Goal: Task Accomplishment & Management: Complete application form

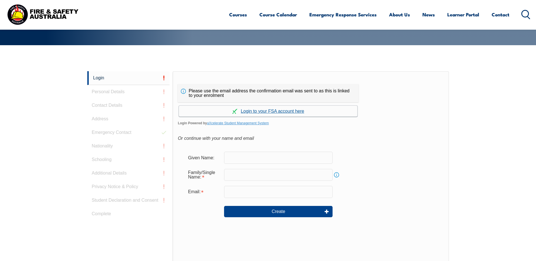
scroll to position [110, 0]
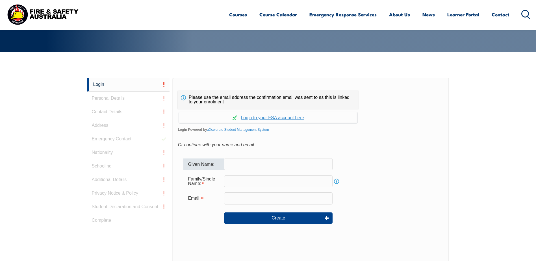
click at [242, 164] on input "text" at bounding box center [278, 164] width 109 height 12
type input "[PERSON_NAME]"
type input "[PERSON_NAME][EMAIL_ADDRESS][DOMAIN_NAME]"
click at [243, 181] on input "text" at bounding box center [278, 182] width 109 height 12
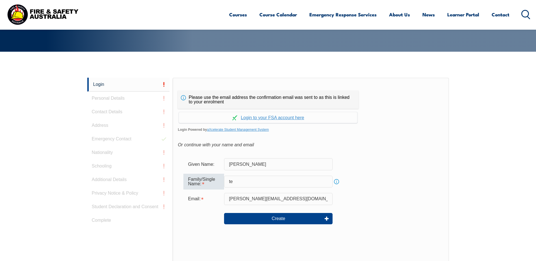
type input "Temperley - Cassin"
click at [264, 215] on button "Create" at bounding box center [278, 218] width 109 height 11
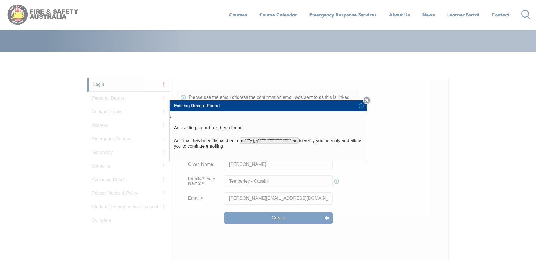
click at [367, 101] on link "Close" at bounding box center [367, 100] width 8 height 8
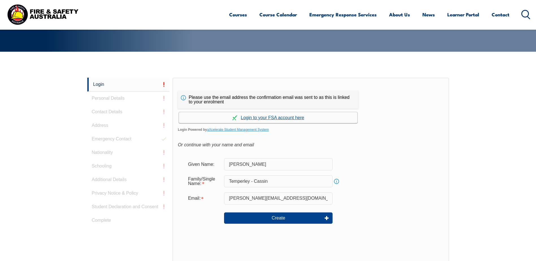
click at [265, 119] on link "Continue with aXcelerate" at bounding box center [268, 117] width 179 height 11
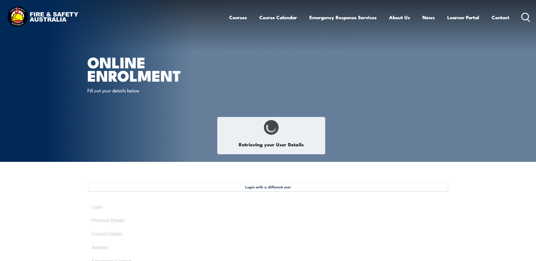
type input "[PERSON_NAME]"
type input "Molly Temperley Cassin"
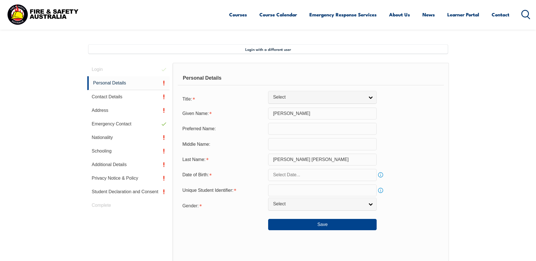
scroll to position [144, 0]
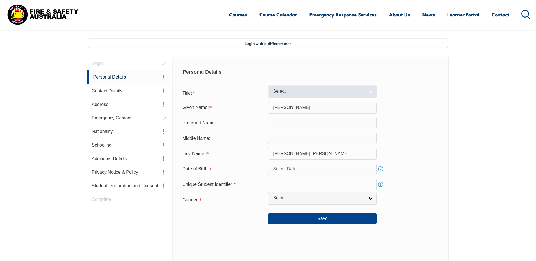
click at [290, 94] on span "Select" at bounding box center [319, 91] width 92 height 6
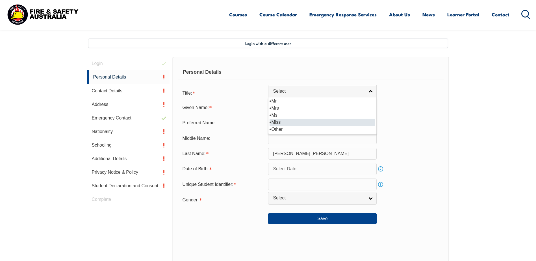
click at [278, 121] on li "Miss" at bounding box center [323, 122] width 106 height 7
select select "Miss"
click at [280, 122] on input "text" at bounding box center [322, 123] width 109 height 12
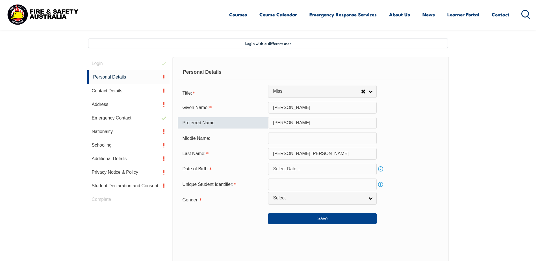
type input "[PERSON_NAME]"
click at [283, 176] on form "Title: Mr Mrs Ms Miss Other Miss Mr Mrs Ms Miss Other Given Name: Molly Preferr…" at bounding box center [311, 156] width 266 height 138
click at [282, 172] on input "text" at bounding box center [322, 169] width 109 height 12
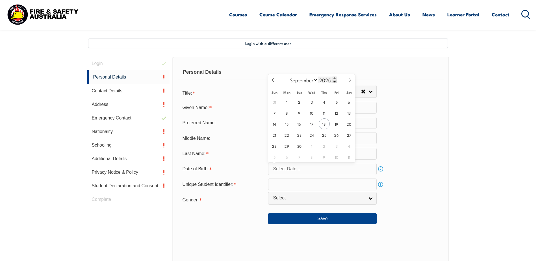
click at [334, 81] on span at bounding box center [335, 81] width 4 height 3
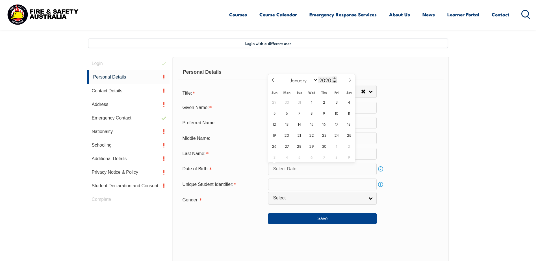
click at [334, 81] on span at bounding box center [335, 81] width 4 height 3
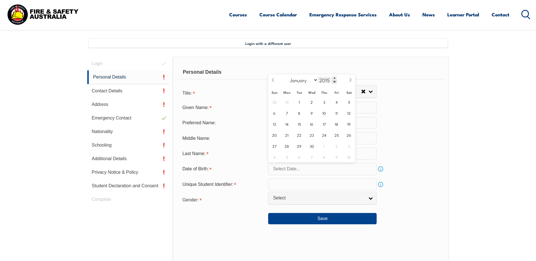
click at [334, 81] on span at bounding box center [335, 81] width 4 height 3
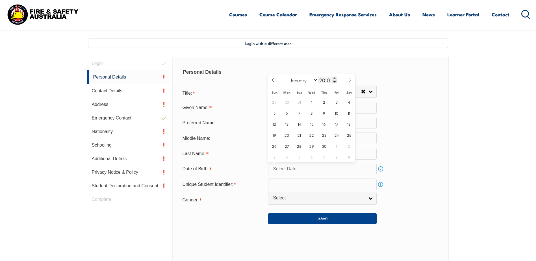
click at [334, 81] on span at bounding box center [335, 81] width 4 height 3
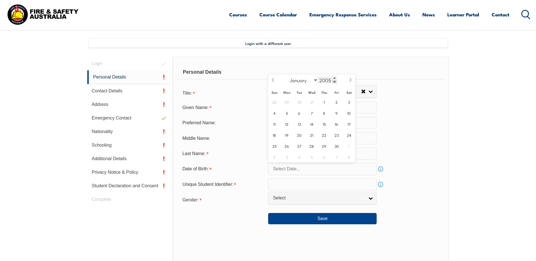
click at [334, 81] on span at bounding box center [335, 81] width 4 height 3
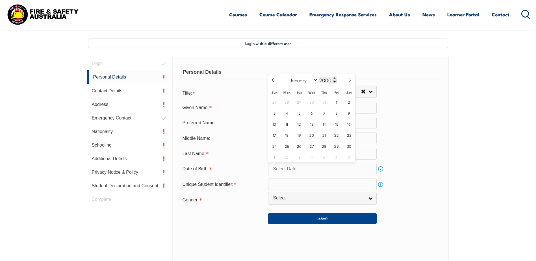
click at [334, 81] on span at bounding box center [335, 81] width 4 height 3
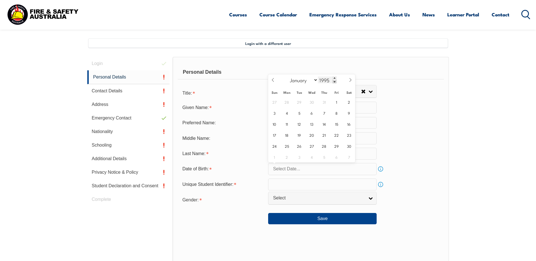
click at [334, 81] on span at bounding box center [335, 81] width 4 height 3
type input "1992"
click at [315, 81] on select "January February March April May June July August September October November De…" at bounding box center [302, 79] width 31 height 7
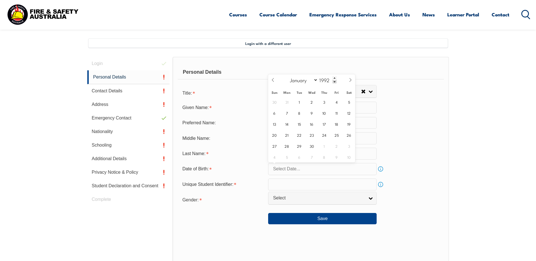
select select "2"
click at [288, 76] on select "January February March April May June July August September October November De…" at bounding box center [302, 79] width 31 height 7
click at [311, 114] on span "11" at bounding box center [311, 112] width 11 height 11
type input "March 11, 1992"
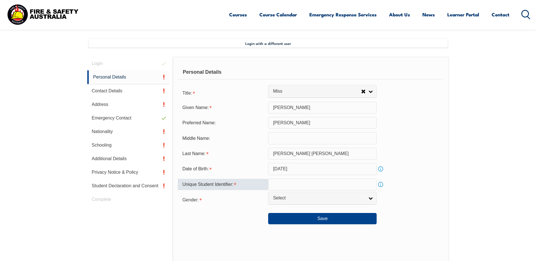
click at [280, 187] on input "text" at bounding box center [322, 185] width 109 height 12
click at [381, 182] on link "Info" at bounding box center [381, 185] width 8 height 8
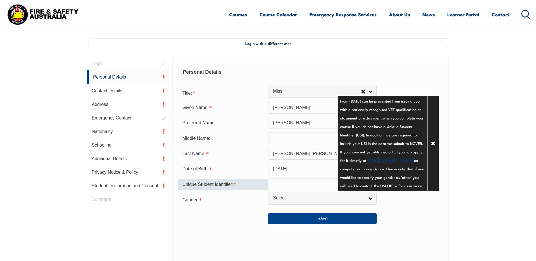
click at [293, 185] on input "text" at bounding box center [322, 185] width 109 height 12
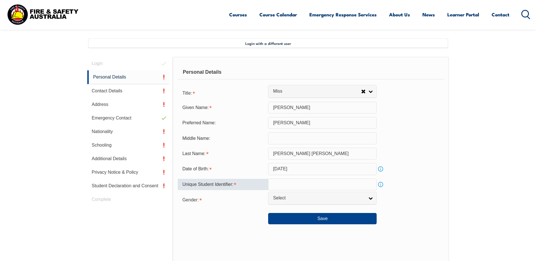
click at [381, 185] on link "Info" at bounding box center [381, 185] width 8 height 8
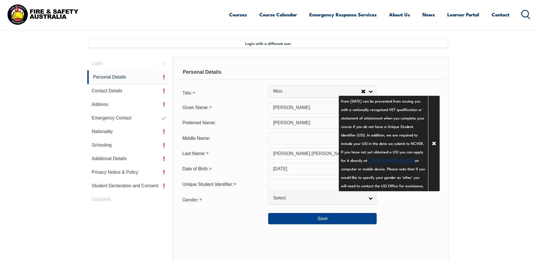
click at [387, 173] on div "Date of Birth: March 11, 1992 Info" at bounding box center [311, 169] width 266 height 12
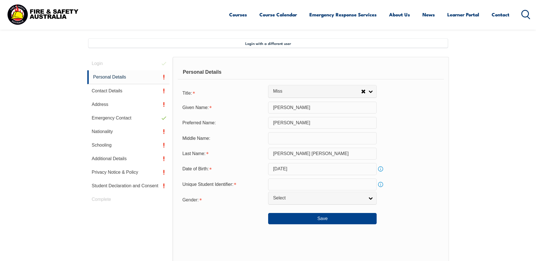
click at [382, 185] on link "Info" at bounding box center [381, 185] width 8 height 8
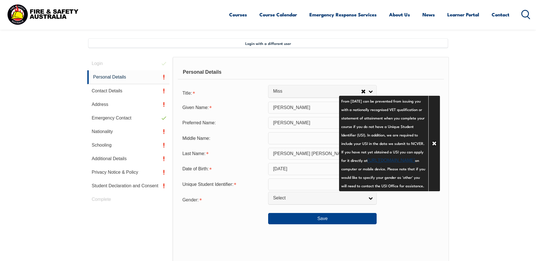
click at [381, 163] on link "https://www.usi.gov.au/your-usi/create-usi" at bounding box center [391, 159] width 47 height 7
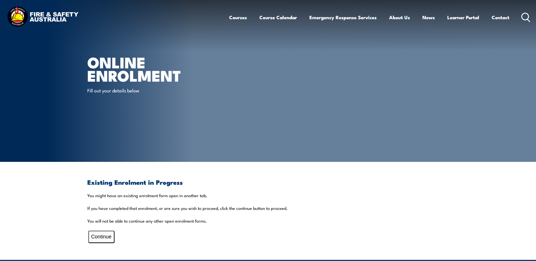
click at [101, 240] on button "Continue" at bounding box center [101, 237] width 26 height 12
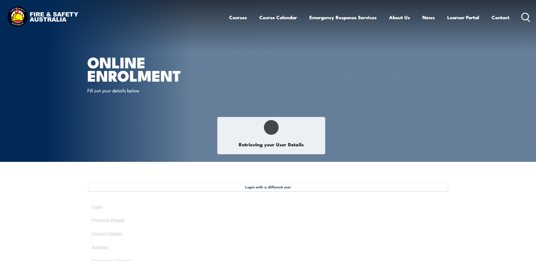
type input "[PERSON_NAME]"
type input "Molly Temperley Cassin"
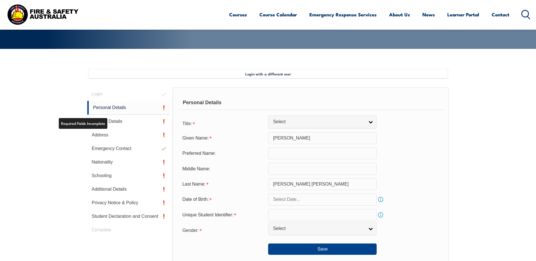
scroll to position [154, 0]
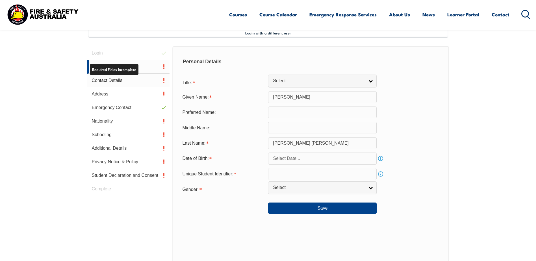
click at [117, 79] on link "Contact Details" at bounding box center [128, 81] width 83 height 14
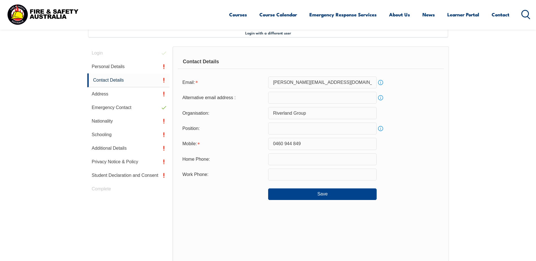
click at [286, 126] on input "text" at bounding box center [322, 129] width 109 height 12
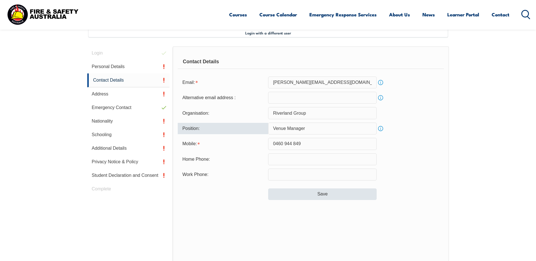
type input "Venue Manager"
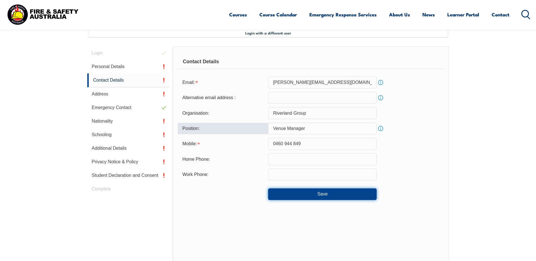
click at [306, 196] on button "Save" at bounding box center [322, 194] width 109 height 11
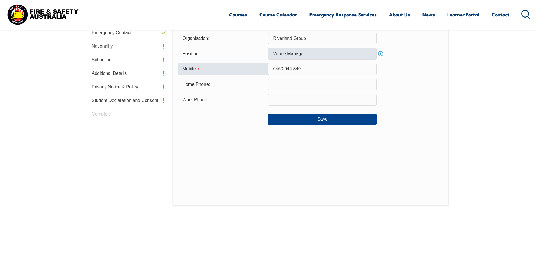
scroll to position [207, 0]
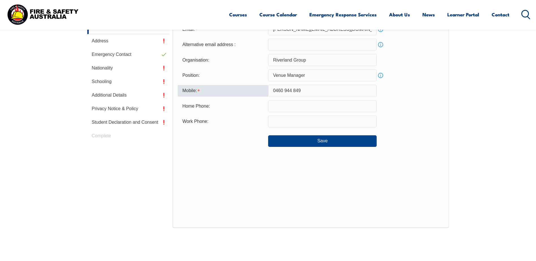
click at [284, 91] on input "0460 944 849" at bounding box center [322, 91] width 109 height 12
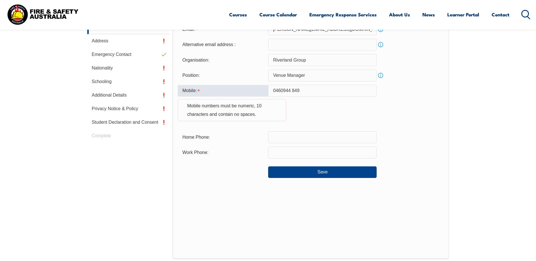
click at [292, 90] on input "0460944 849" at bounding box center [322, 91] width 109 height 12
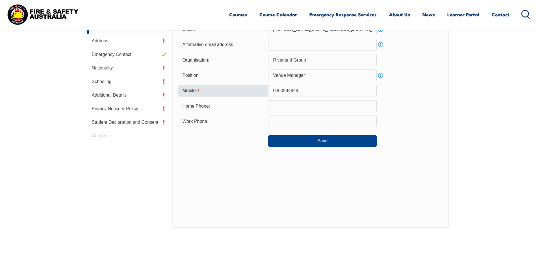
type input "0460944849"
click at [388, 90] on div "Mobile: 0460944849" at bounding box center [311, 91] width 266 height 12
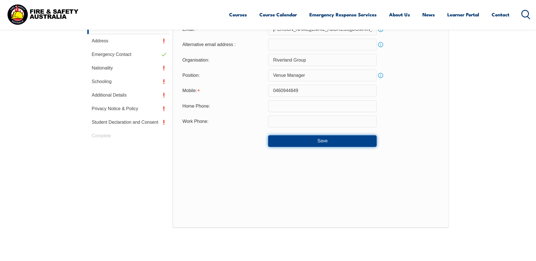
click at [334, 140] on button "Save" at bounding box center [322, 140] width 109 height 11
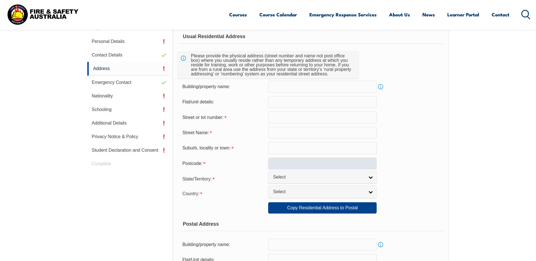
scroll to position [154, 0]
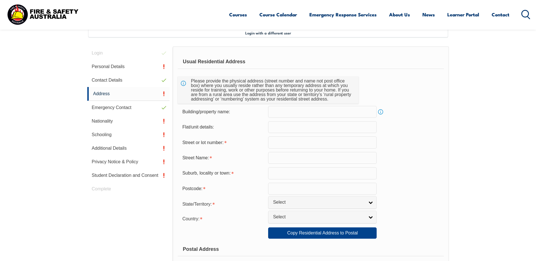
click at [304, 115] on input "text" at bounding box center [322, 112] width 109 height 12
click at [296, 138] on input "text" at bounding box center [322, 143] width 109 height 12
type input "9 Hotelier Cour"
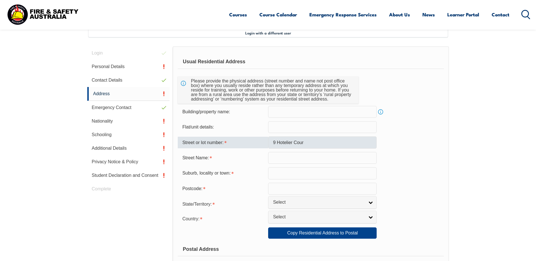
type input "Skye"
type input "3977"
select select "VIC"
select select "1101"
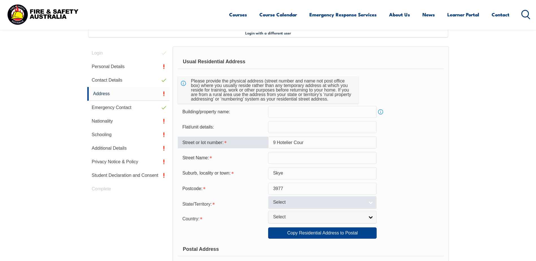
click at [277, 200] on span "Select" at bounding box center [319, 203] width 92 height 6
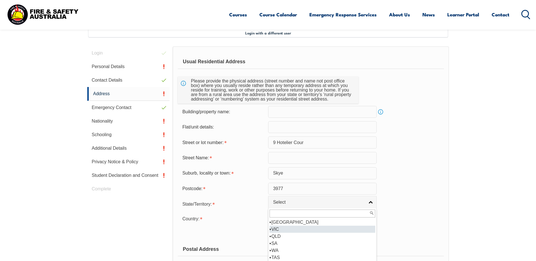
click at [279, 230] on li "VIC" at bounding box center [323, 229] width 106 height 7
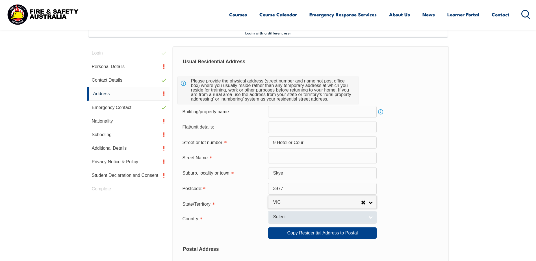
click at [281, 219] on span "Select" at bounding box center [319, 217] width 92 height 6
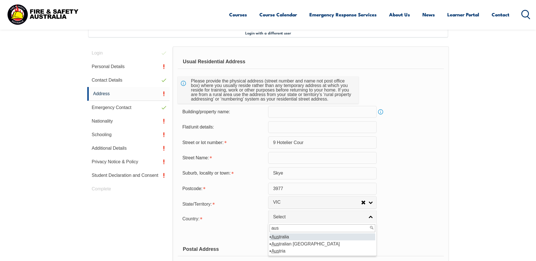
type input "aus"
click at [277, 237] on em "Aus" at bounding box center [275, 237] width 8 height 5
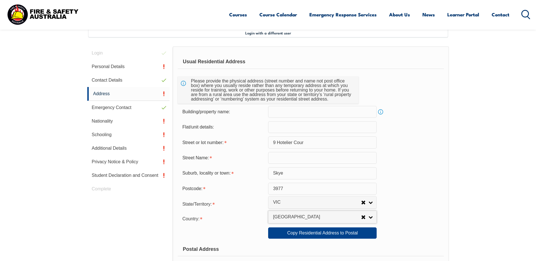
click at [407, 217] on div "Country: Adelie Land (France) Afghanistan Aland Islands Albania Algeria Andorra…" at bounding box center [311, 218] width 266 height 11
click at [362, 232] on link "Copy Residential Address to Postal" at bounding box center [322, 233] width 109 height 11
type input "9 Hotelier Cour"
type input "Skye"
select select "VIC"
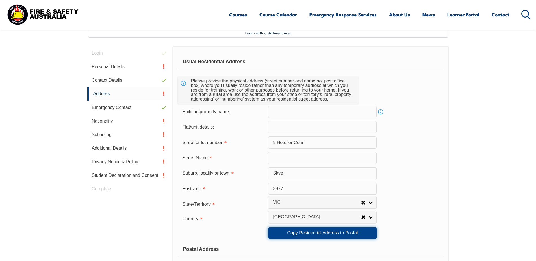
type input "3977"
select select "1101"
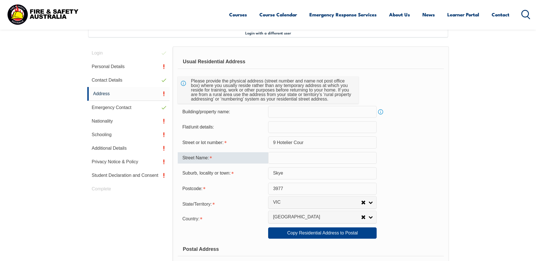
click at [296, 153] on input "text" at bounding box center [322, 158] width 109 height 12
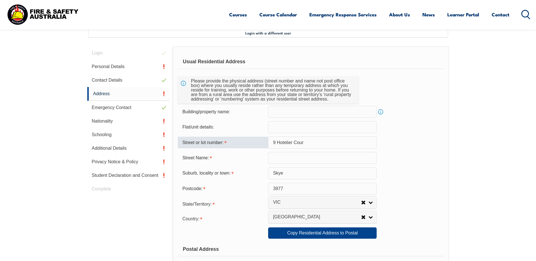
drag, startPoint x: 307, startPoint y: 140, endPoint x: 285, endPoint y: 141, distance: 22.1
click at [285, 141] on input "9 Hotelier Cour" at bounding box center [322, 143] width 109 height 12
drag, startPoint x: 308, startPoint y: 143, endPoint x: 314, endPoint y: 143, distance: 5.7
click at [308, 143] on input "9 Hotelier Cour" at bounding box center [322, 143] width 109 height 12
drag, startPoint x: 314, startPoint y: 143, endPoint x: 284, endPoint y: 142, distance: 30.5
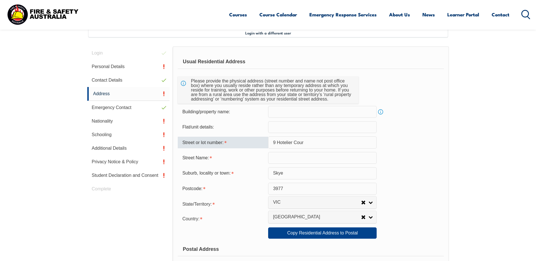
click at [284, 142] on input "9 Hotelier Cour" at bounding box center [322, 143] width 109 height 12
click at [275, 145] on input "9 Hotelier Cour" at bounding box center [322, 143] width 109 height 12
click at [276, 161] on input "text" at bounding box center [322, 158] width 109 height 12
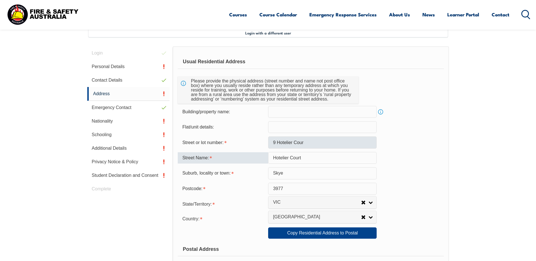
type input "Hotelier Court"
click at [306, 142] on input "9 Hotelier Cour" at bounding box center [322, 143] width 109 height 12
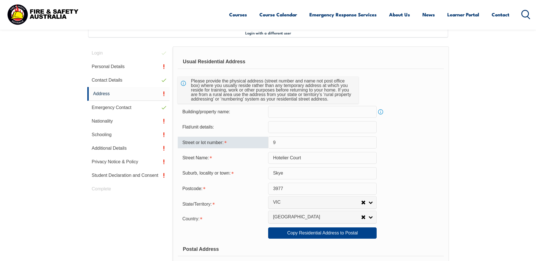
type input "9"
click at [424, 177] on div "Suburb, locality or town: Skye" at bounding box center [311, 173] width 266 height 12
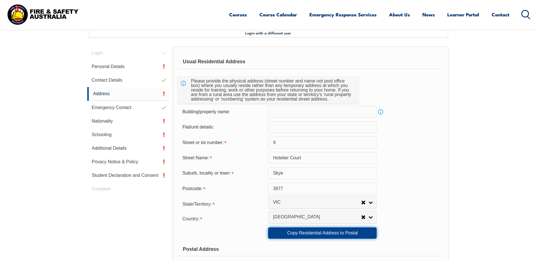
click at [321, 237] on link "Copy Residential Address to Postal" at bounding box center [322, 233] width 109 height 11
type input "9"
type input "Hotelier Court"
click at [335, 234] on link "Copy Residential Address to Postal" at bounding box center [322, 233] width 109 height 11
click at [415, 196] on form "Usual Residential Address Please provide the physical address (street number an…" at bounding box center [311, 236] width 266 height 362
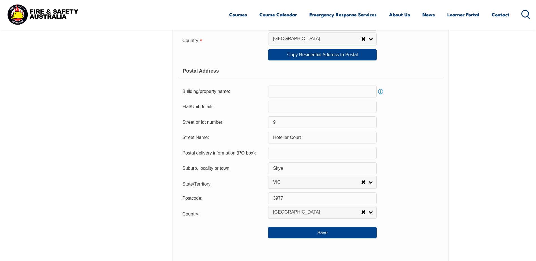
scroll to position [437, 0]
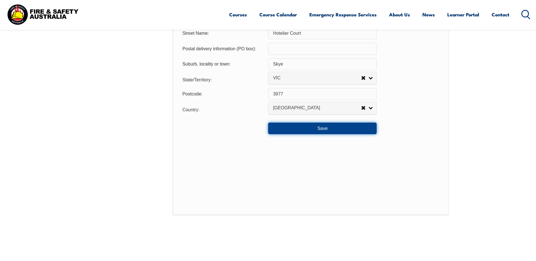
click at [339, 131] on button "Save" at bounding box center [322, 128] width 109 height 11
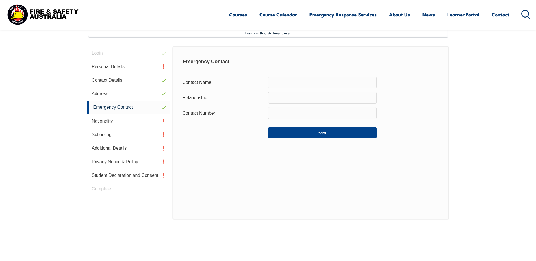
scroll to position [145, 0]
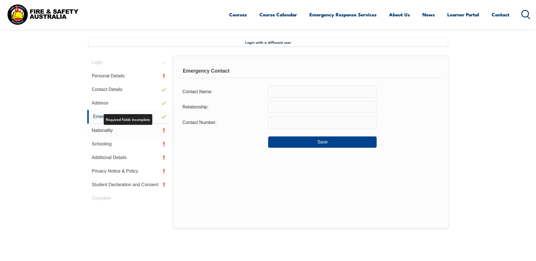
click at [107, 136] on link "Nationality" at bounding box center [128, 131] width 83 height 14
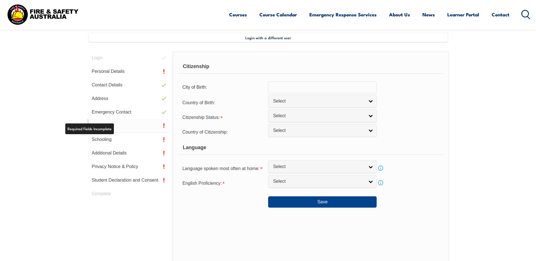
scroll to position [154, 0]
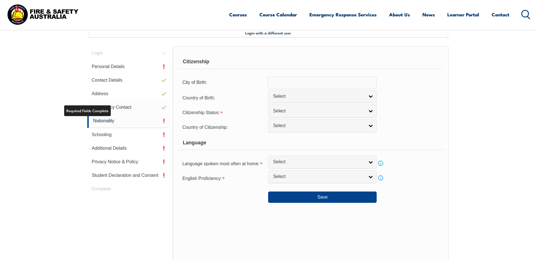
click at [107, 107] on link "Emergency Contact" at bounding box center [128, 108] width 83 height 14
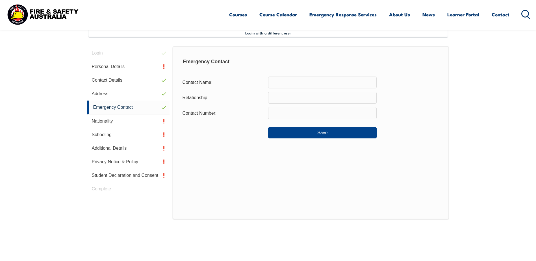
click at [297, 79] on input "text" at bounding box center [322, 83] width 109 height 12
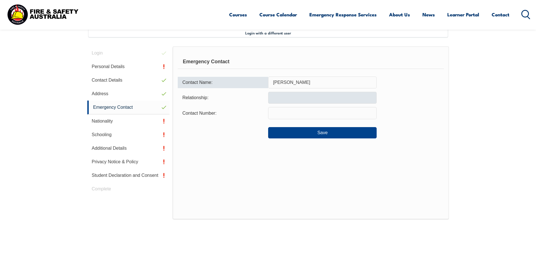
type input "Jess Goulbourn"
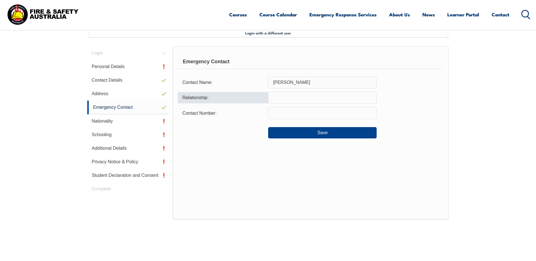
click at [297, 95] on input "text" at bounding box center [322, 98] width 109 height 12
type input "Defacto"
click at [417, 100] on div "Relationship: Defacto" at bounding box center [311, 98] width 266 height 12
click at [330, 99] on input "Defacto" at bounding box center [322, 98] width 109 height 12
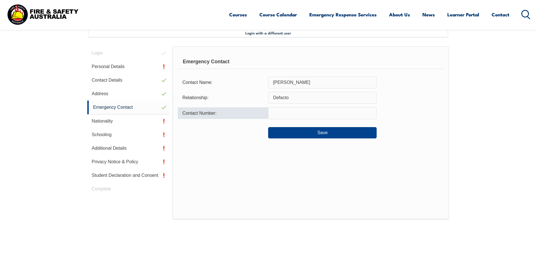
click at [302, 110] on input "text" at bounding box center [322, 113] width 109 height 12
click at [309, 132] on button "Save" at bounding box center [322, 132] width 109 height 11
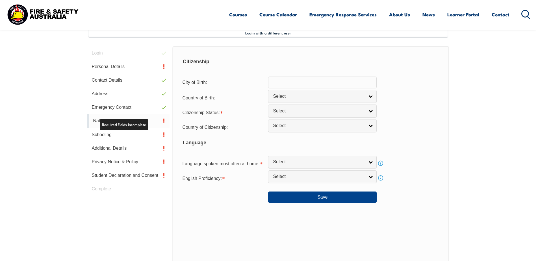
click at [122, 122] on link "Nationality" at bounding box center [128, 121] width 83 height 14
click at [294, 83] on input "text" at bounding box center [322, 83] width 109 height 12
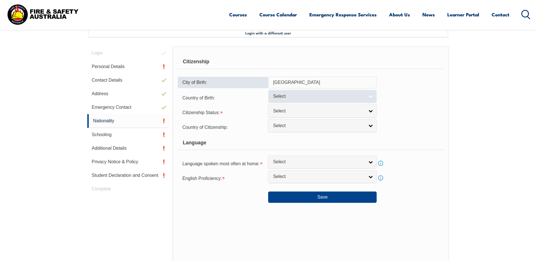
type input "Manchester"
click at [301, 95] on span "Select" at bounding box center [319, 97] width 92 height 6
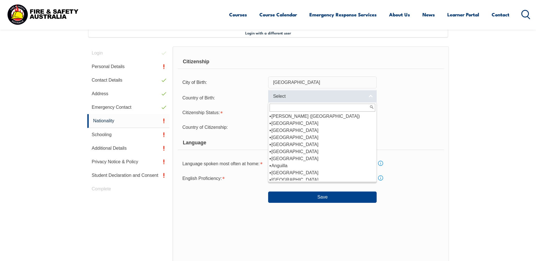
click at [286, 96] on span "Select" at bounding box center [319, 97] width 92 height 6
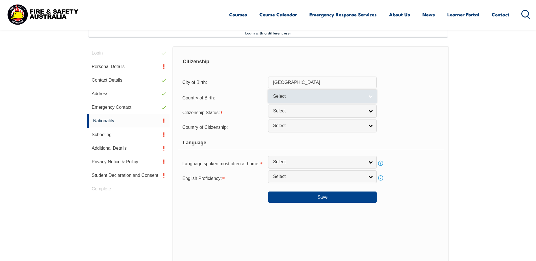
click at [286, 96] on span "Select" at bounding box center [319, 97] width 92 height 6
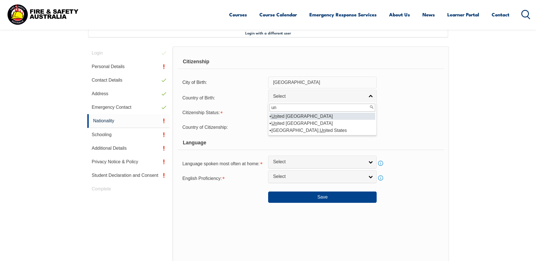
type input "u"
type input "eng"
click at [280, 113] on li "Eng land" at bounding box center [323, 116] width 106 height 7
select select "2102"
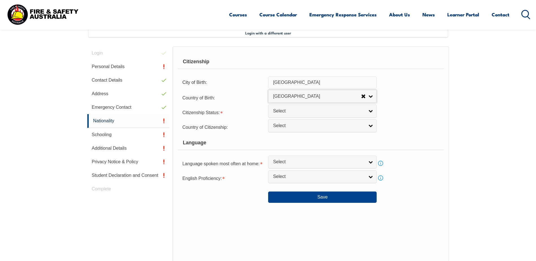
click at [410, 114] on div "Citizenship Status: Australian Citizen New Zealand Citizen Australian Permanent…" at bounding box center [311, 112] width 266 height 11
click at [324, 114] on link "Select" at bounding box center [322, 111] width 109 height 13
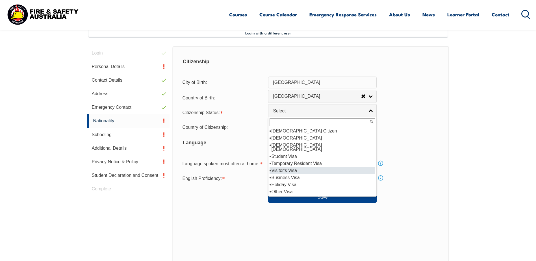
scroll to position [10, 0]
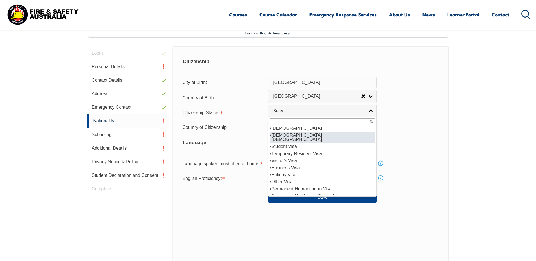
click at [298, 134] on li "[DEMOGRAPHIC_DATA] [DEMOGRAPHIC_DATA]" at bounding box center [323, 137] width 106 height 11
select select "3"
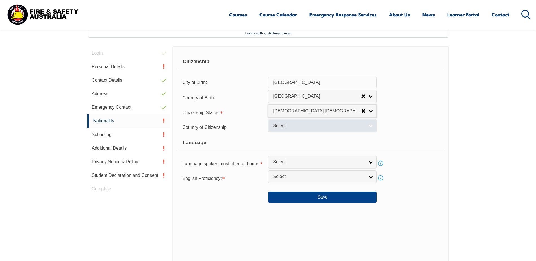
click at [288, 129] on span "Select" at bounding box center [319, 126] width 92 height 6
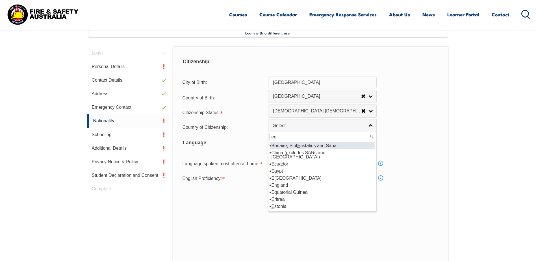
type input "eng"
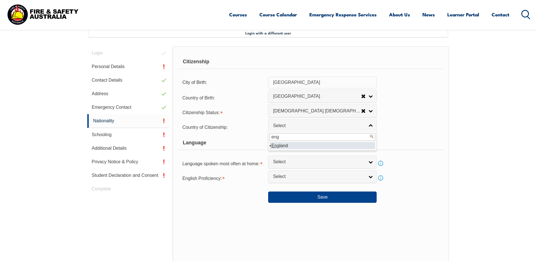
select select "2102"
click at [403, 121] on div "Country of Citizenship: Adelie Land (France) Afghanistan Aland Islands Albania …" at bounding box center [311, 126] width 266 height 11
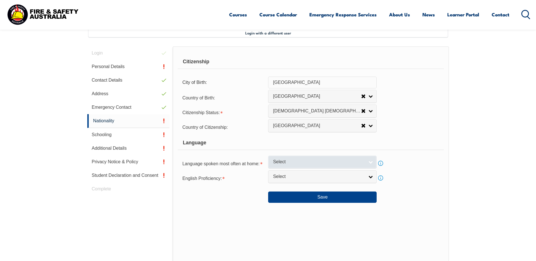
click at [278, 165] on span "Select" at bounding box center [319, 162] width 92 height 6
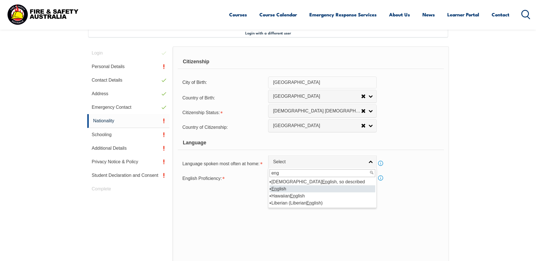
type input "eng"
click at [286, 189] on li "Eng lish" at bounding box center [323, 188] width 106 height 7
select select "1201"
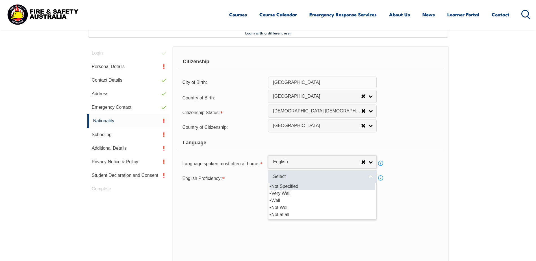
click at [282, 179] on span "Select" at bounding box center [319, 177] width 92 height 6
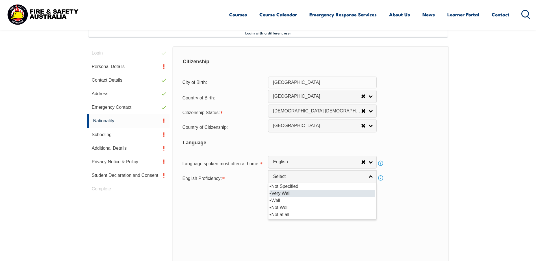
drag, startPoint x: 282, startPoint y: 192, endPoint x: 388, endPoint y: 204, distance: 106.1
click at [282, 192] on li "Very Well" at bounding box center [323, 193] width 106 height 7
select select "1"
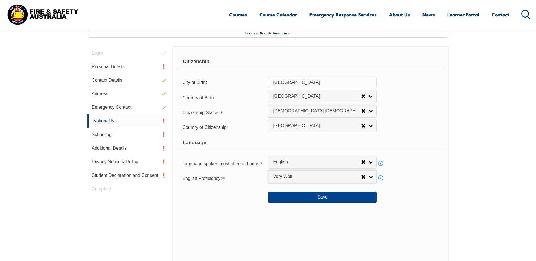
click at [424, 201] on div "Save" at bounding box center [311, 195] width 266 height 16
click at [337, 195] on button "Save" at bounding box center [322, 197] width 109 height 11
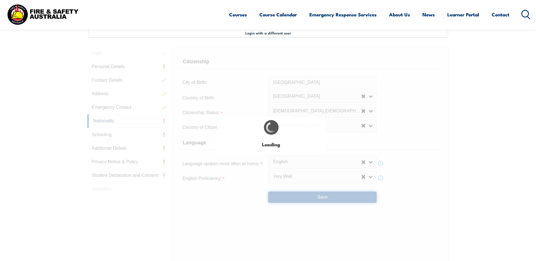
scroll to position [0, 0]
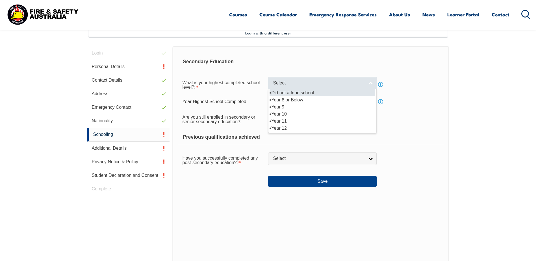
click at [291, 86] on span "Select" at bounding box center [319, 83] width 92 height 6
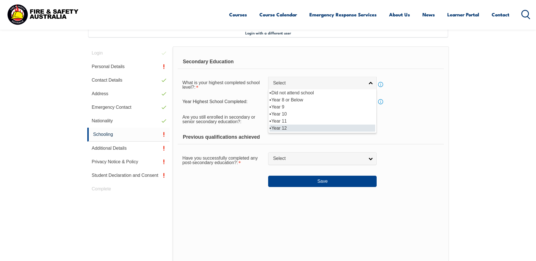
click at [288, 126] on li "Year 12" at bounding box center [323, 128] width 106 height 7
select select "12"
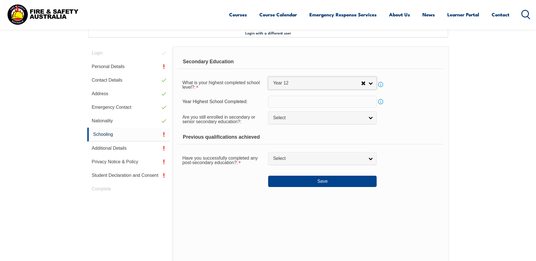
click at [285, 102] on input "text" at bounding box center [322, 102] width 109 height 12
click at [419, 99] on div "Year Highest School Completed: Info" at bounding box center [311, 102] width 266 height 12
click at [281, 117] on span "Select" at bounding box center [319, 118] width 92 height 6
click at [281, 141] on li "No" at bounding box center [323, 141] width 106 height 7
select select "false"
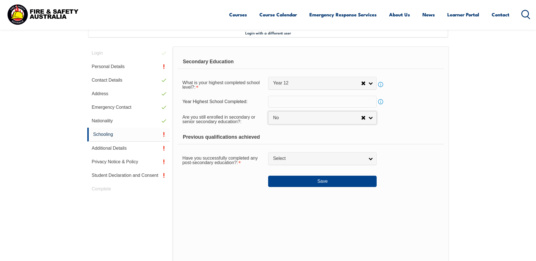
click at [429, 131] on div "Previous qualifications achieved" at bounding box center [311, 137] width 266 height 14
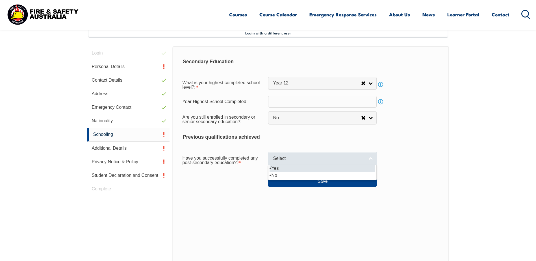
click at [317, 162] on link "Select" at bounding box center [322, 158] width 109 height 13
click at [278, 169] on li "Yes" at bounding box center [323, 168] width 106 height 7
select select "true"
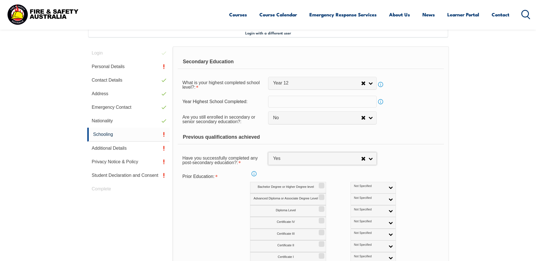
click at [425, 183] on div "Prior Education: Info Bachelor Degree or Higher Degree level Not Specified Aust…" at bounding box center [311, 223] width 266 height 105
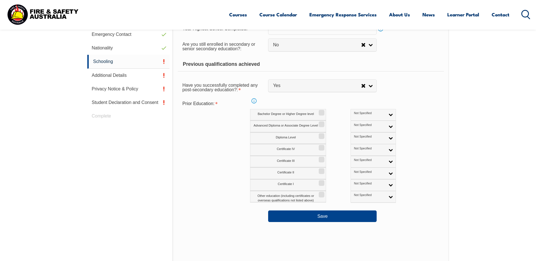
scroll to position [239, 0]
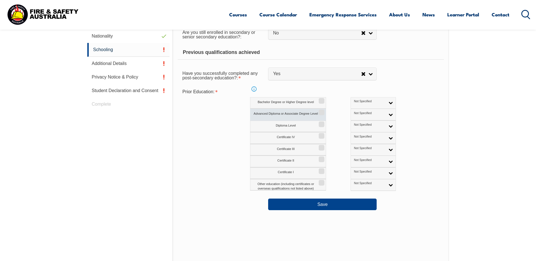
click at [319, 116] on label "Advanced Diploma or Associate Degree Level" at bounding box center [288, 115] width 76 height 12
click at [319, 111] on input "Advanced Diploma or Associate Degree Level" at bounding box center [320, 110] width 3 height 1
checkbox input "true"
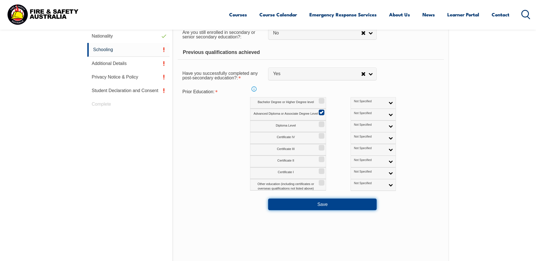
click at [316, 205] on button "Save" at bounding box center [322, 204] width 109 height 11
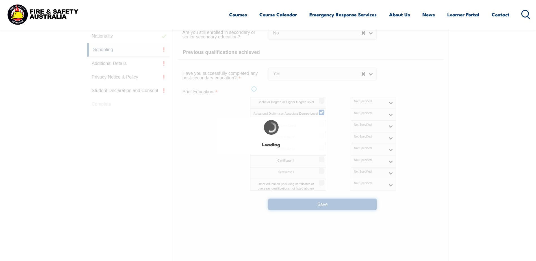
select select
select select "false"
select select "true"
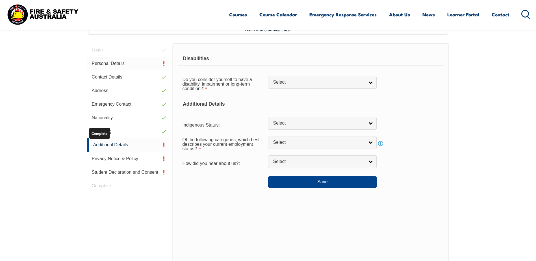
scroll to position [154, 0]
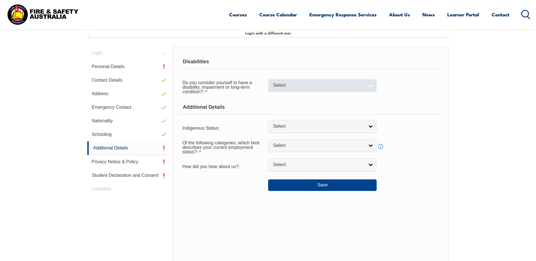
click at [301, 89] on link "Select" at bounding box center [322, 85] width 109 height 13
click at [288, 97] on li "No" at bounding box center [323, 95] width 106 height 7
select select "false"
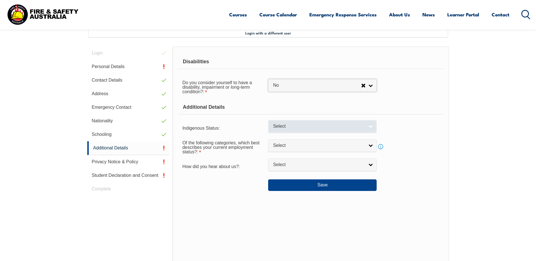
click at [311, 127] on span "Select" at bounding box center [319, 127] width 92 height 6
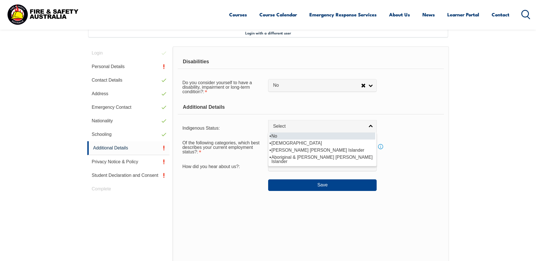
click at [285, 137] on li "No" at bounding box center [323, 136] width 106 height 7
select select "4"
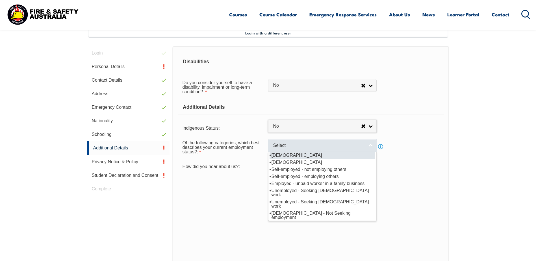
click at [279, 144] on span "Select" at bounding box center [319, 146] width 92 height 6
click at [281, 155] on li "[DEMOGRAPHIC_DATA]" at bounding box center [323, 155] width 106 height 7
select select "1"
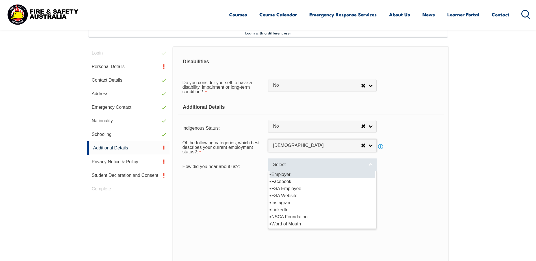
click at [280, 165] on span "Select" at bounding box center [319, 165] width 92 height 6
click at [280, 174] on li "Employer" at bounding box center [323, 174] width 106 height 7
select select "8019"
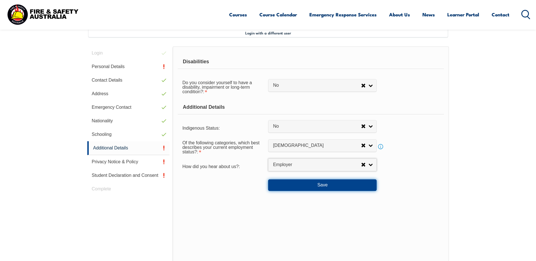
click at [303, 184] on button "Save" at bounding box center [322, 185] width 109 height 11
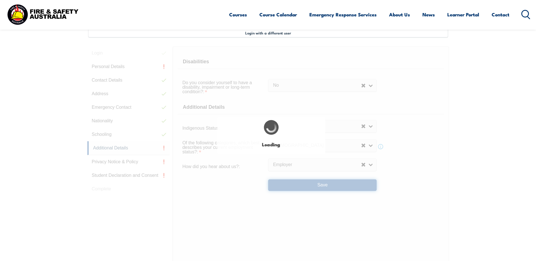
select select "false"
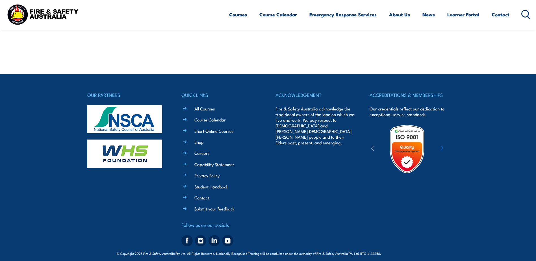
scroll to position [437, 0]
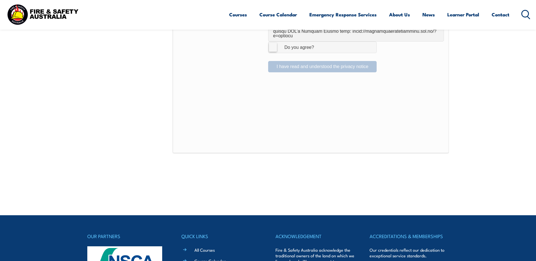
click at [273, 42] on label "I Agree Do you agree?" at bounding box center [322, 47] width 109 height 11
click at [319, 42] on input "I Agree Do you agree?" at bounding box center [324, 47] width 10 height 11
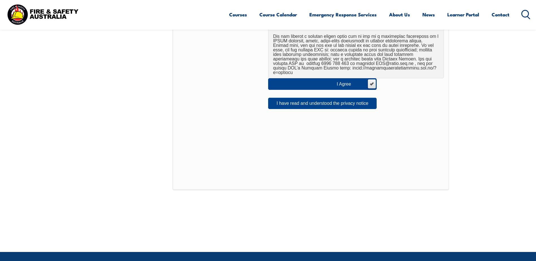
scroll to position [352, 0]
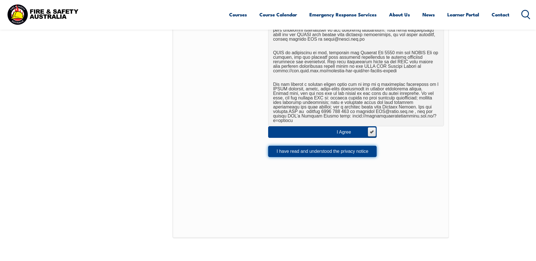
drag, startPoint x: 295, startPoint y: 150, endPoint x: 308, endPoint y: 161, distance: 17.1
click at [295, 150] on button "I have read and understood the privacy notice" at bounding box center [322, 151] width 109 height 11
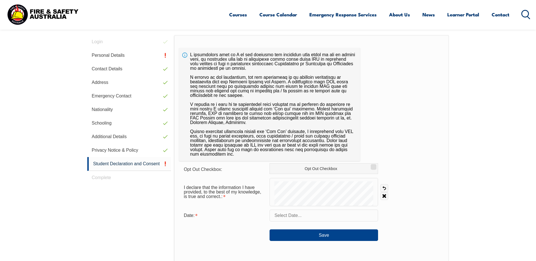
scroll to position [154, 0]
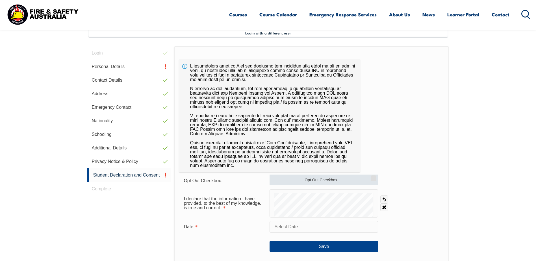
click at [314, 183] on label "Opt Out Checkbox" at bounding box center [324, 180] width 109 height 11
click at [371, 177] on input "Opt Out Checkbox" at bounding box center [372, 176] width 3 height 1
checkbox input "true"
click at [297, 229] on input "text" at bounding box center [324, 227] width 109 height 12
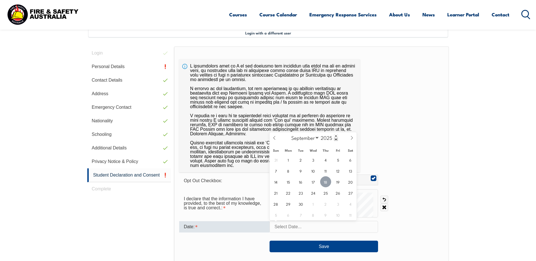
click at [327, 184] on span "18" at bounding box center [325, 181] width 11 height 11
type input "September 18, 2025"
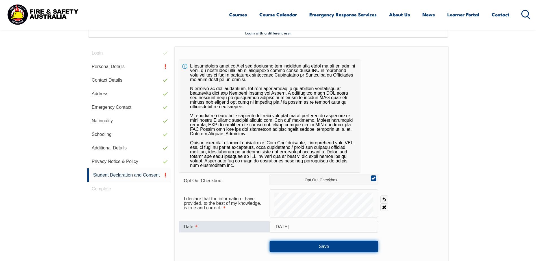
click at [330, 245] on button "Save" at bounding box center [324, 246] width 109 height 11
click at [309, 249] on button "Save" at bounding box center [324, 246] width 109 height 11
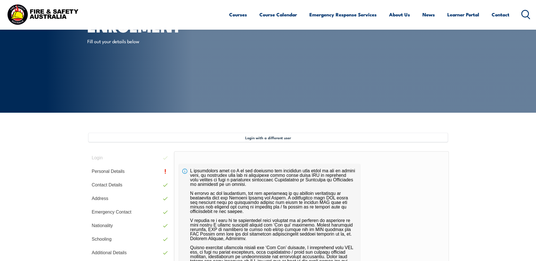
scroll to position [113, 0]
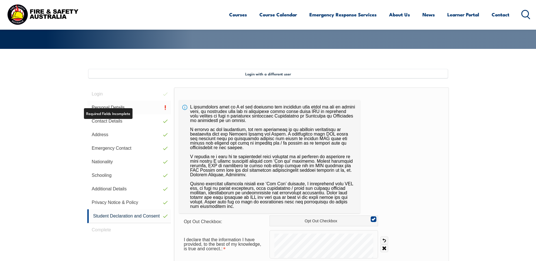
click at [109, 107] on link "Personal Details" at bounding box center [129, 108] width 84 height 14
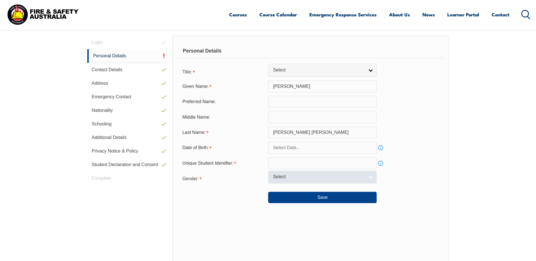
scroll to position [205, 0]
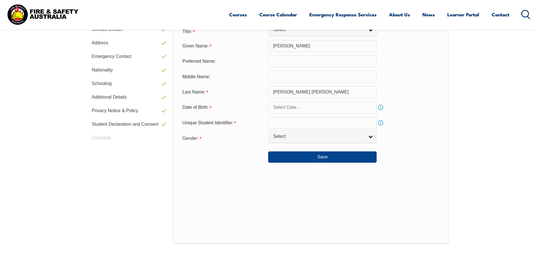
click at [381, 124] on link "Info" at bounding box center [381, 123] width 8 height 8
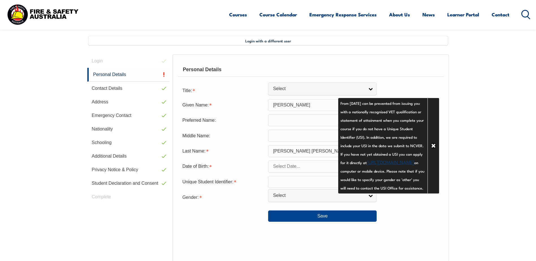
scroll to position [149, 0]
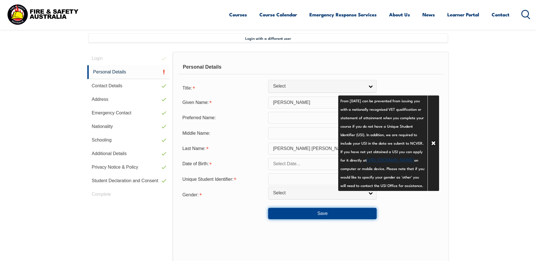
click at [308, 211] on button "Save" at bounding box center [322, 213] width 109 height 11
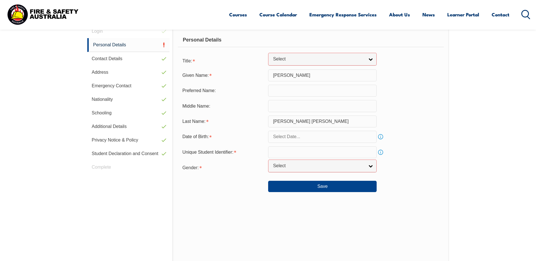
scroll to position [143, 0]
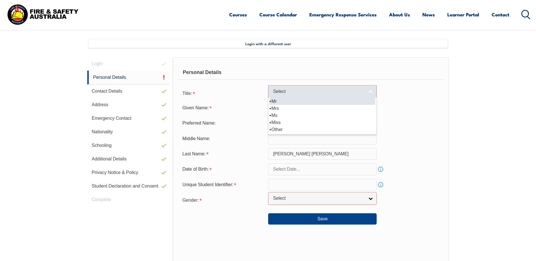
click at [274, 91] on span "Select" at bounding box center [319, 92] width 92 height 6
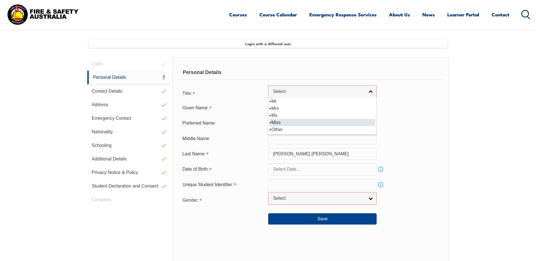
click at [275, 124] on li "Miss" at bounding box center [323, 122] width 106 height 7
select select "Miss"
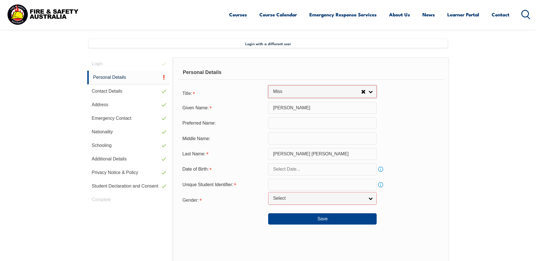
click at [303, 225] on div "Personal Details Title: Mr Mrs Ms Miss Other Miss Mr Mrs Ms Miss Other Given Na…" at bounding box center [311, 181] width 276 height 249
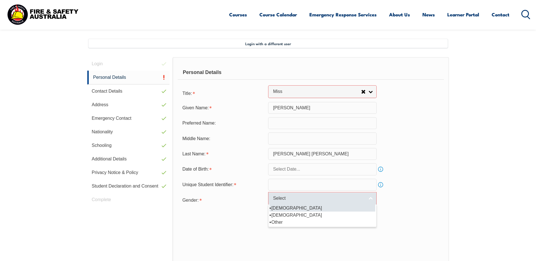
click at [279, 197] on span "Select" at bounding box center [319, 199] width 92 height 6
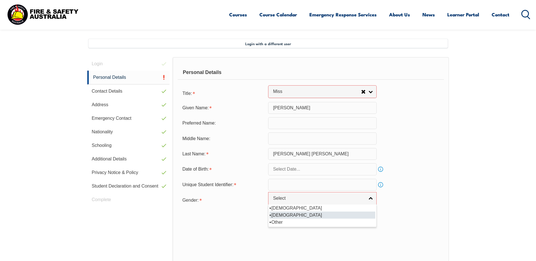
click at [290, 214] on li "[DEMOGRAPHIC_DATA]" at bounding box center [323, 215] width 106 height 7
select select "F"
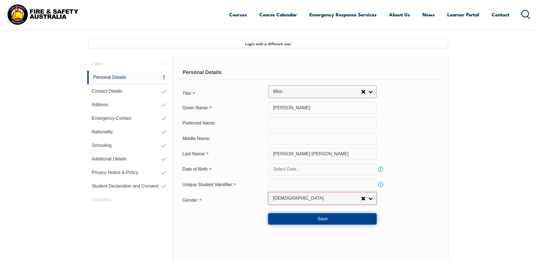
click at [311, 219] on button "Save" at bounding box center [322, 218] width 109 height 11
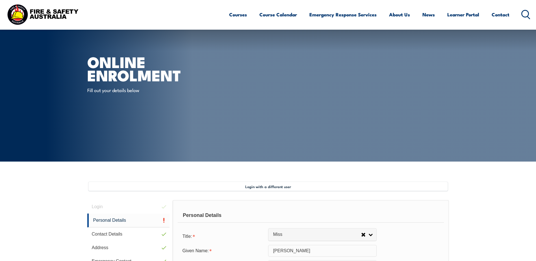
scroll to position [0, 0]
